Goal: Task Accomplishment & Management: Use online tool/utility

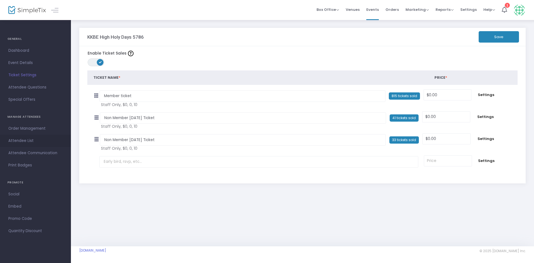
click at [31, 143] on span "Attendee List" at bounding box center [35, 140] width 54 height 7
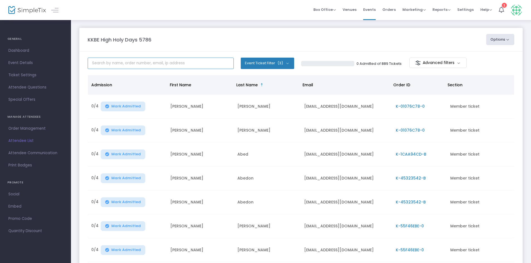
click at [141, 61] on input "text" at bounding box center [161, 63] width 146 height 11
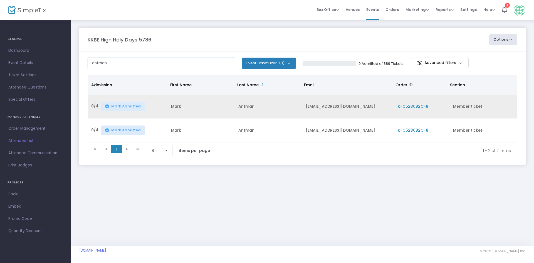
type input "antman"
click at [421, 103] on td "K-C523082C-8" at bounding box center [422, 107] width 55 height 24
click at [419, 106] on span "K-C523082C-8" at bounding box center [413, 107] width 31 height 6
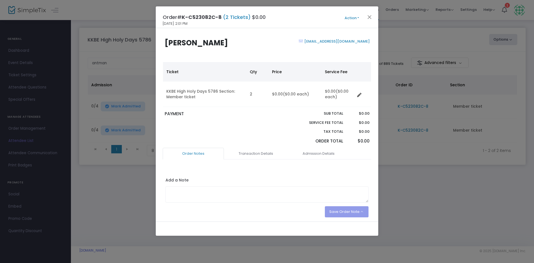
click at [353, 18] on button "Action" at bounding box center [351, 18] width 33 height 6
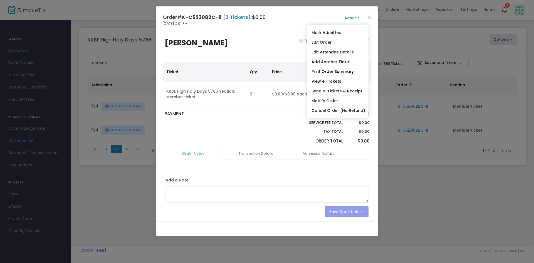
click at [280, 46] on div "[EMAIL_ADDRESS][DOMAIN_NAME]" at bounding box center [319, 49] width 105 height 21
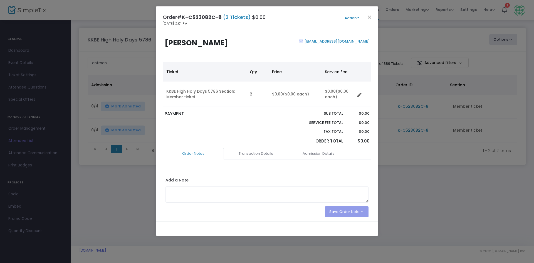
click at [354, 18] on button "Action" at bounding box center [351, 18] width 33 height 6
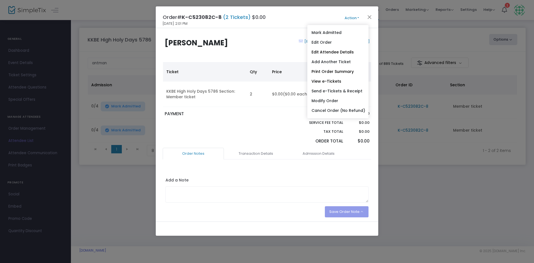
click at [348, 90] on link "Send e-Tickets & Receipt" at bounding box center [338, 91] width 61 height 10
type input "[EMAIL_ADDRESS][DOMAIN_NAME]"
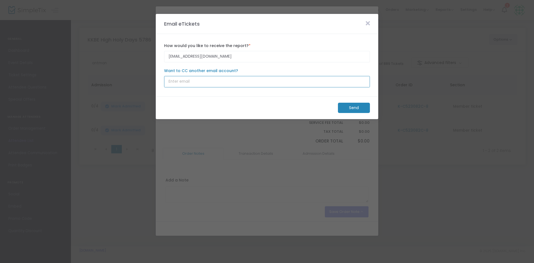
click at [217, 79] on input "Want to CC another email account?" at bounding box center [267, 81] width 206 height 11
type input "d"
type input "[EMAIL_ADDRESS][DOMAIN_NAME]"
click at [298, 107] on div at bounding box center [248, 108] width 174 height 10
click at [350, 107] on m-button "Send" at bounding box center [354, 108] width 32 height 10
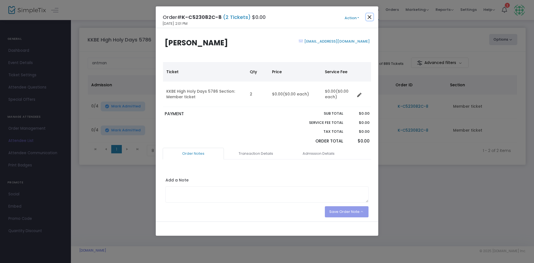
click at [370, 18] on button "Close" at bounding box center [369, 16] width 7 height 7
